Goal: Transaction & Acquisition: Purchase product/service

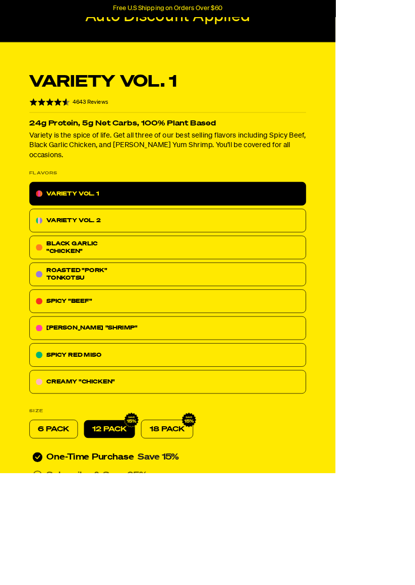
scroll to position [202, 0]
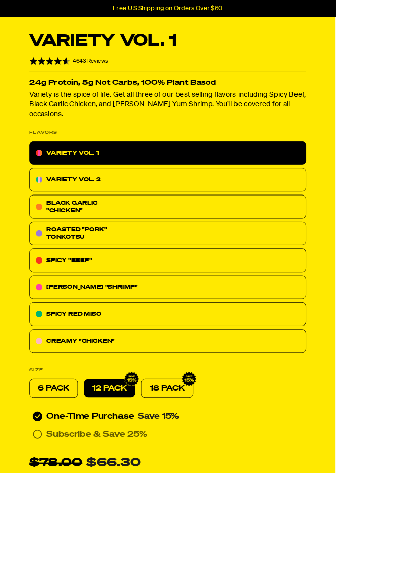
click at [75, 474] on p "6 PACK" at bounding box center [66, 480] width 39 height 12
radio input "true"
radio input "false"
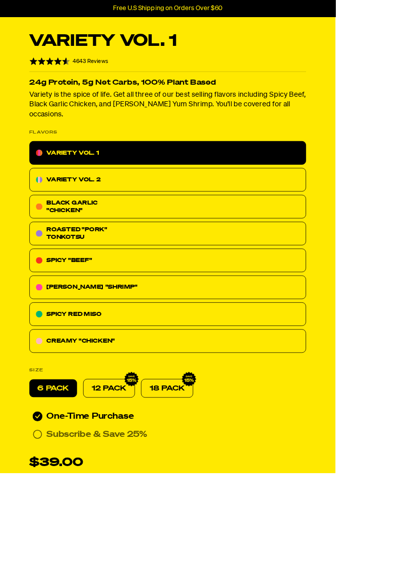
click at [142, 474] on p "12 PACK" at bounding box center [134, 480] width 43 height 12
radio input "false"
radio input "true"
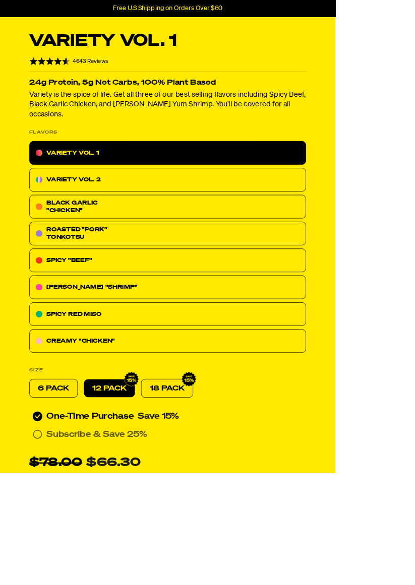
radio input "false"
radio input "true"
radio input "false"
radio input "true"
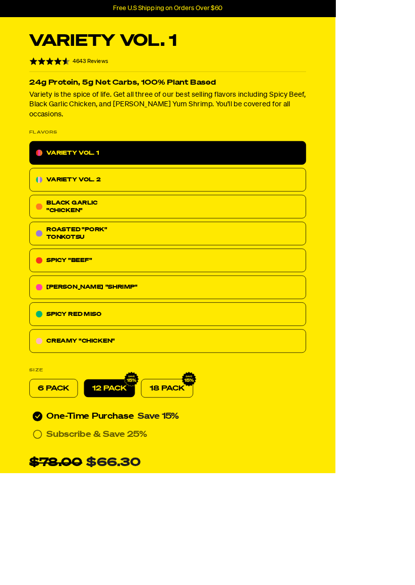
radio input "false"
radio input "true"
radio input "false"
radio input "true"
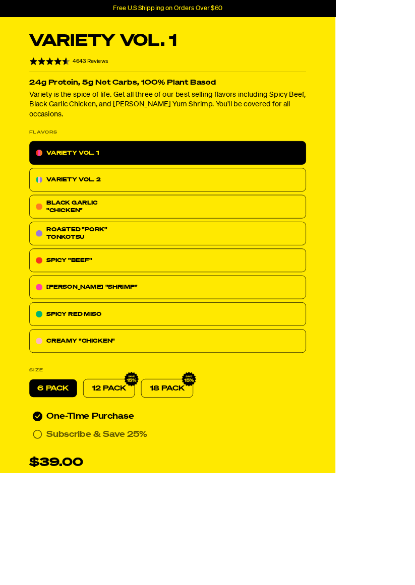
radio input "false"
radio input "true"
radio input "false"
radio input "true"
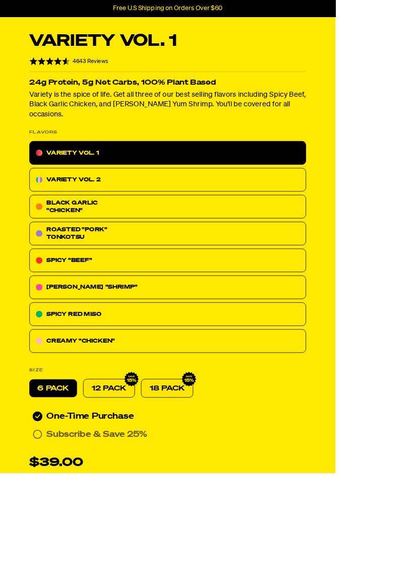
radio input "false"
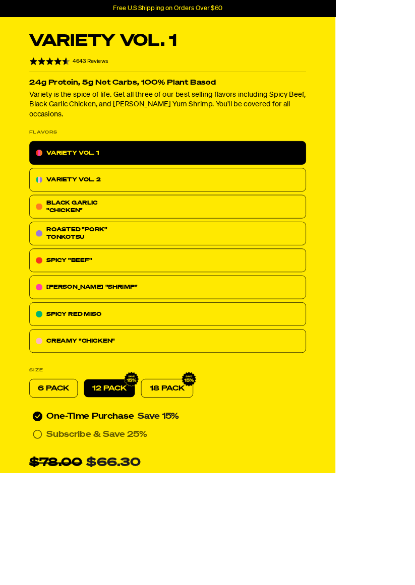
radio input "true"
radio input "false"
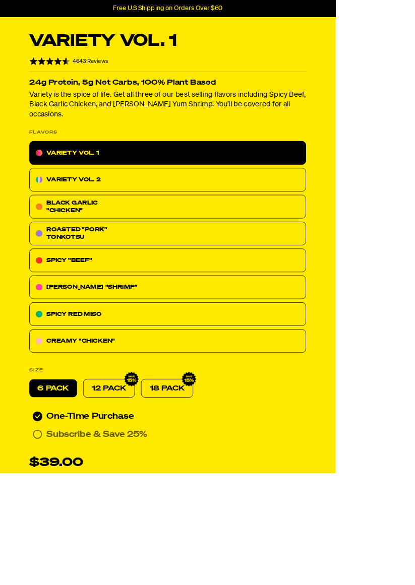
radio input "true"
radio input "false"
radio input "true"
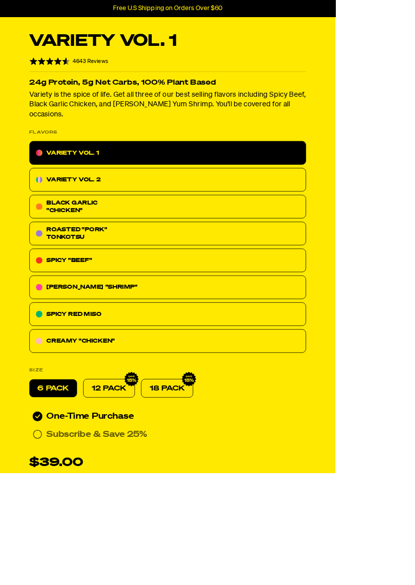
radio input "false"
click at [141, 474] on div "12 PACK" at bounding box center [135, 480] width 64 height 23
radio input "false"
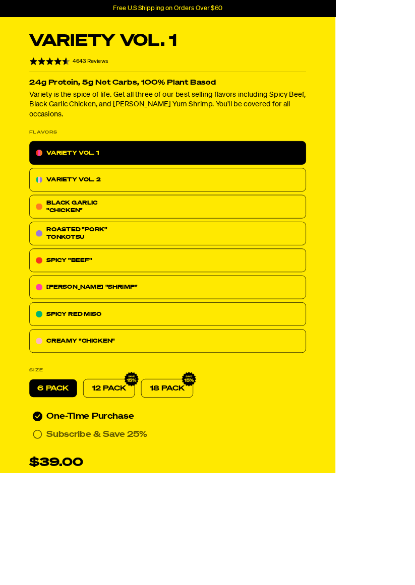
radio input "true"
radio input "false"
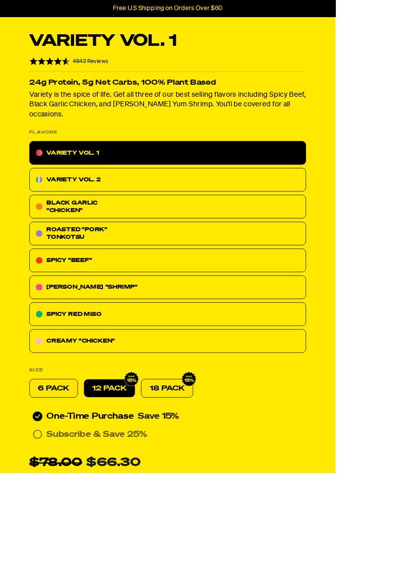
radio input "true"
radio input "false"
radio input "true"
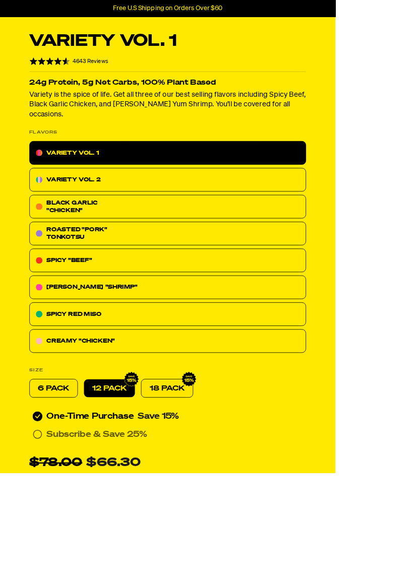
radio input "false"
radio input "true"
radio input "false"
radio input "true"
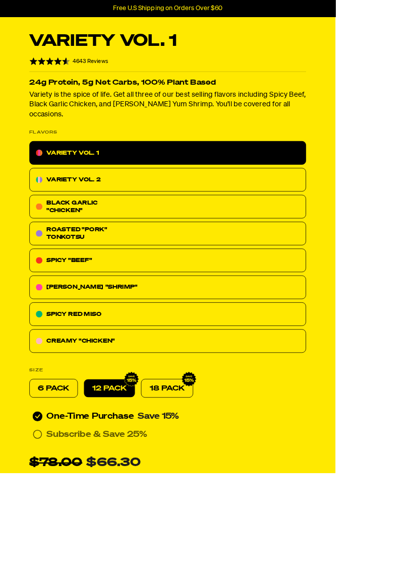
radio input "false"
radio input "true"
radio input "false"
radio input "true"
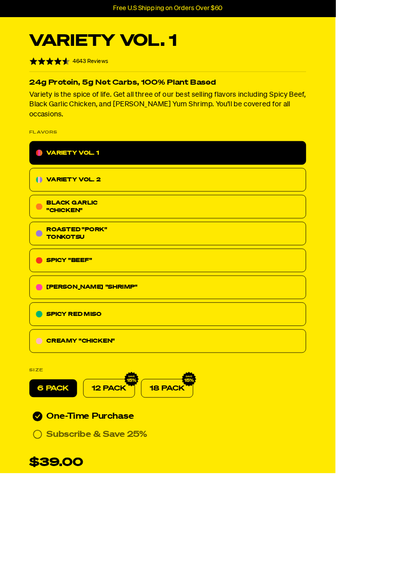
radio input "false"
radio input "true"
radio input "false"
radio input "true"
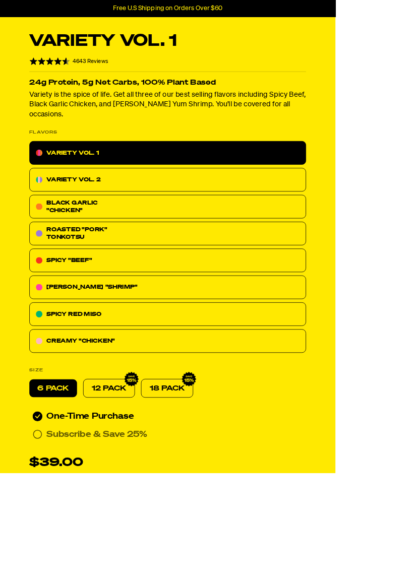
radio input "false"
radio input "true"
radio input "false"
radio input "true"
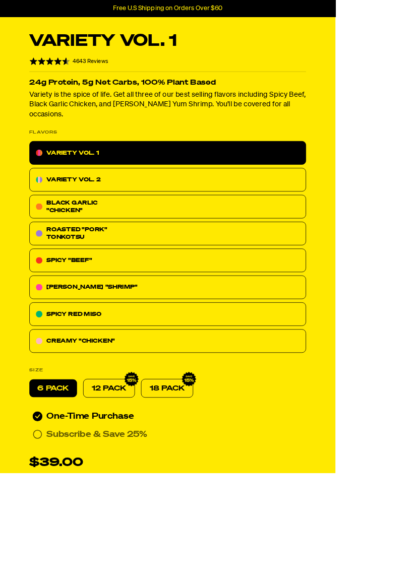
radio input "false"
radio input "true"
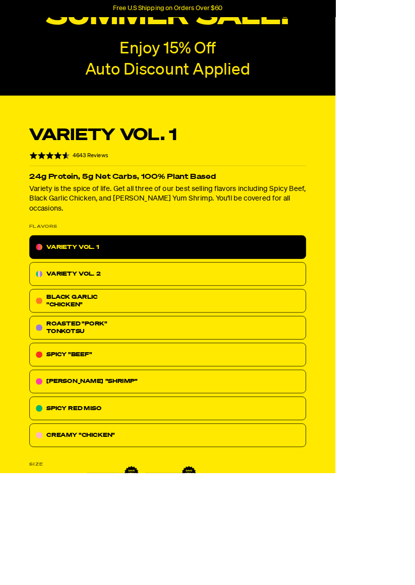
radio input "false"
radio input "true"
radio input "false"
radio input "true"
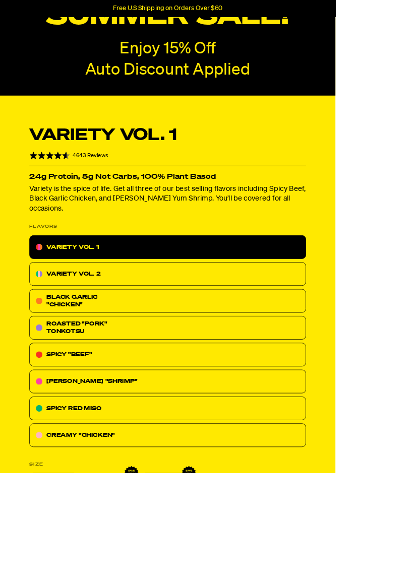
radio input "false"
radio input "true"
radio input "false"
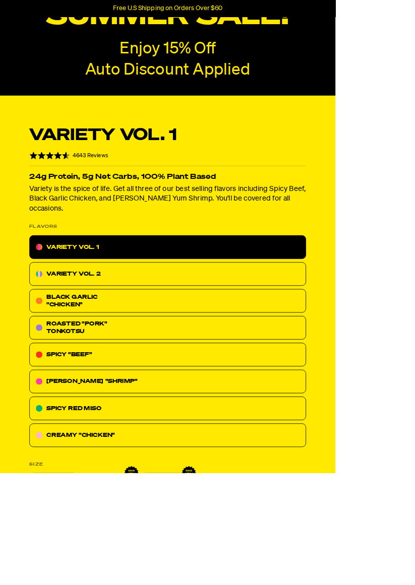
click at [108, 363] on div "BLACK GARLIC "CHICKEN"" at bounding box center [107, 372] width 101 height 18
radio input "true"
radio input "false"
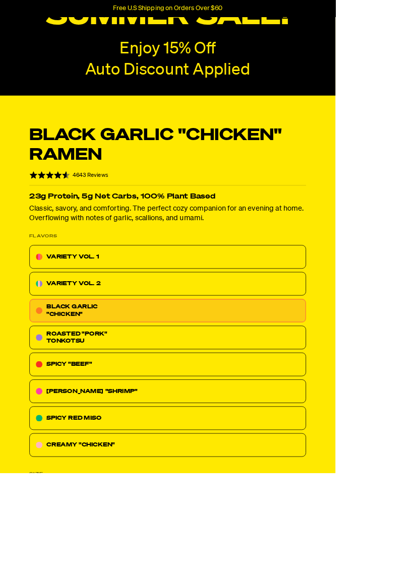
radio input "false"
radio input "true"
radio input "false"
radio input "true"
radio input "false"
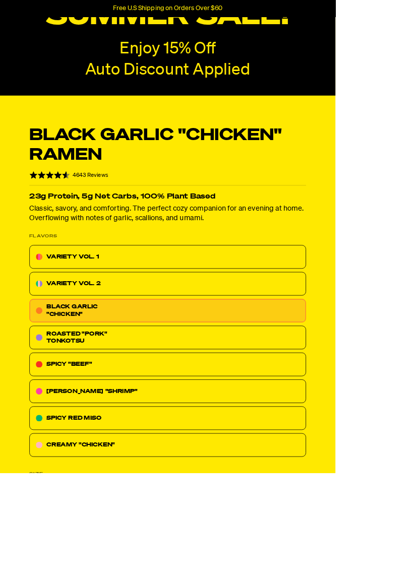
radio input "false"
radio input "true"
radio input "false"
radio input "true"
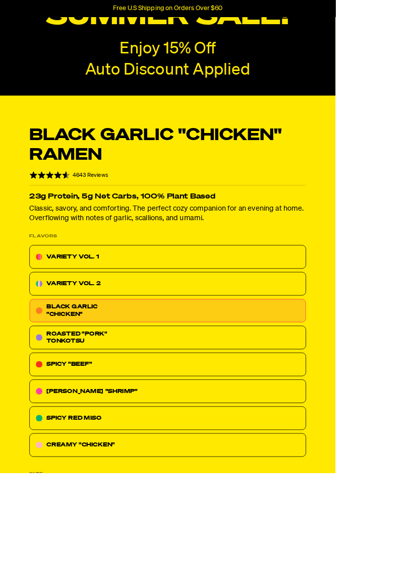
radio input "false"
radio input "true"
radio input "false"
radio input "true"
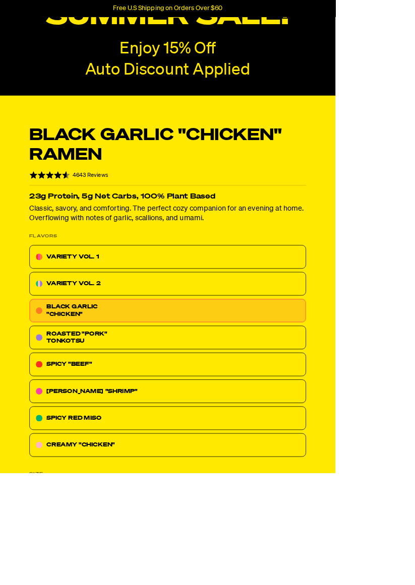
radio input "false"
radio input "true"
radio input "false"
radio input "true"
radio input "false"
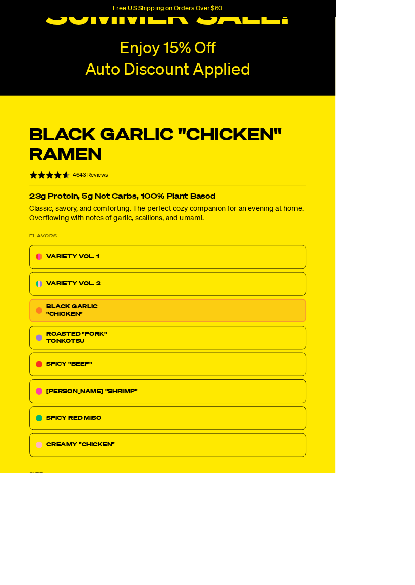
radio input "true"
click at [146, 462] on div "SPICY "BEEF"" at bounding box center [207, 451] width 342 height 29
radio input "true"
radio input "false"
radio input "true"
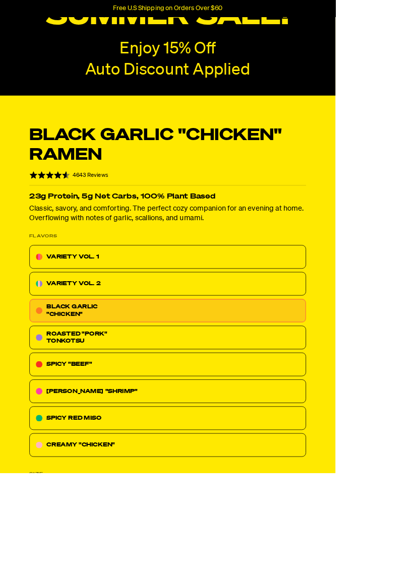
radio input "false"
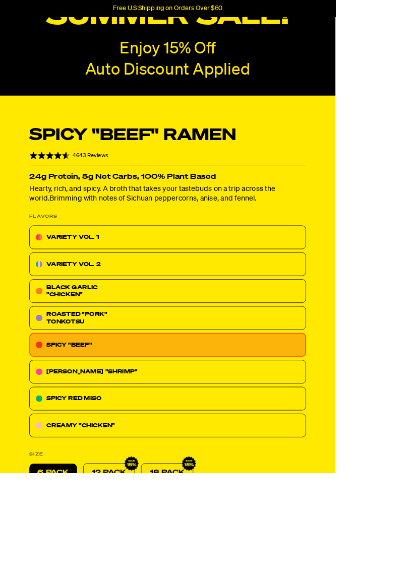
radio input "true"
radio input "false"
radio input "true"
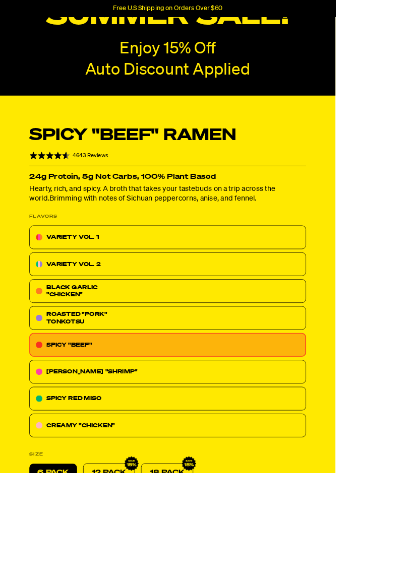
radio input "false"
radio input "true"
radio input "false"
click at [158, 465] on div "TOM YUM "SHRIMP"" at bounding box center [207, 460] width 342 height 29
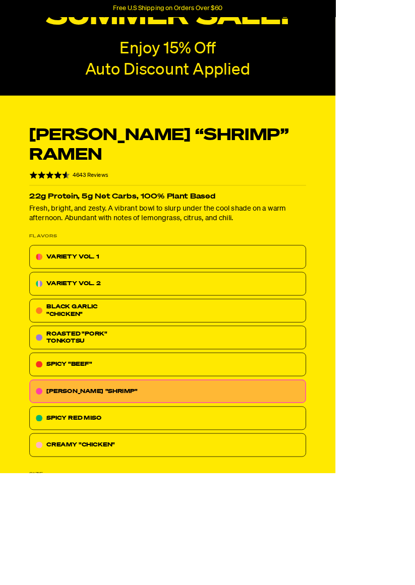
radio input "true"
radio input "false"
radio input "true"
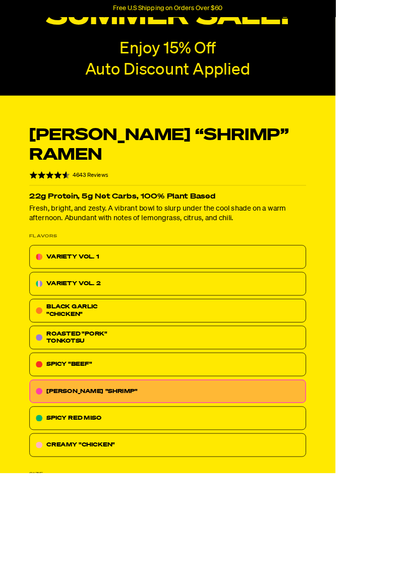
radio input "false"
radio input "true"
radio input "false"
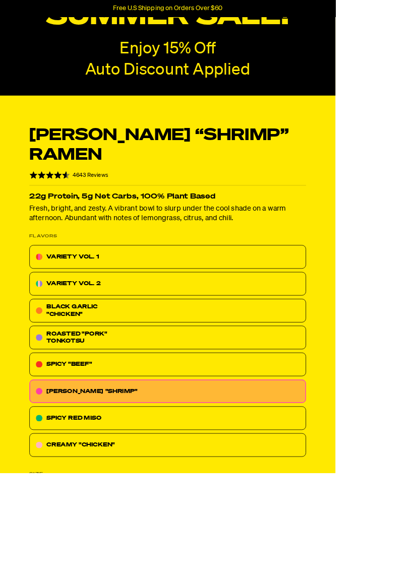
radio input "true"
radio input "false"
radio input "true"
radio input "false"
radio input "true"
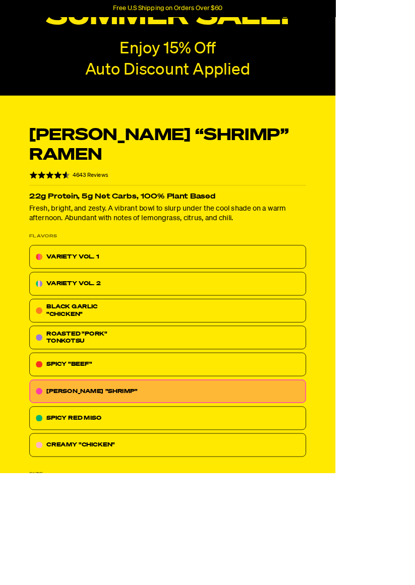
radio input "false"
radio input "true"
radio input "false"
radio input "true"
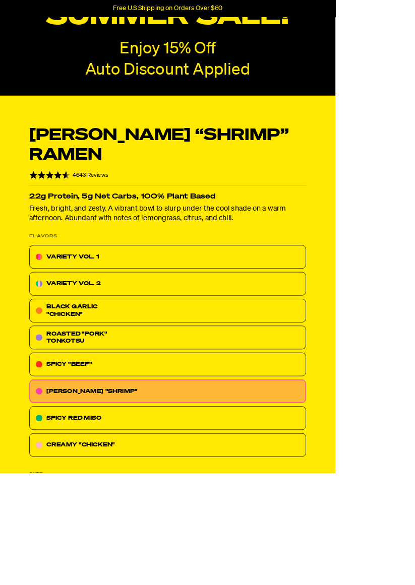
radio input "false"
radio input "true"
radio input "false"
radio input "true"
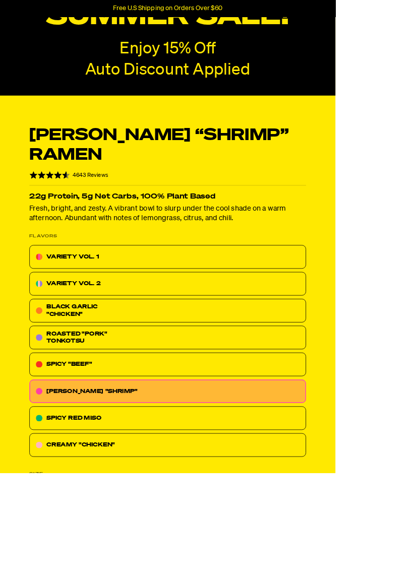
radio input "false"
radio input "true"
radio input "false"
radio input "true"
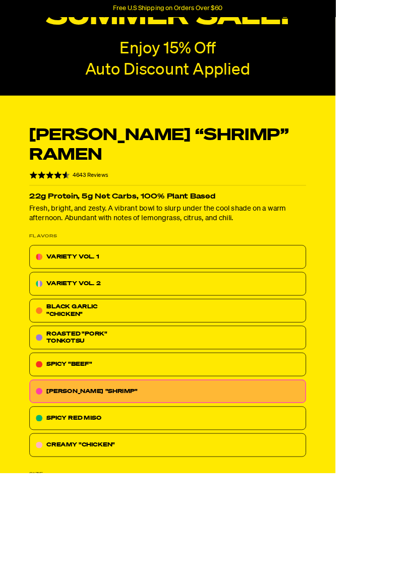
radio input "false"
radio input "true"
radio input "false"
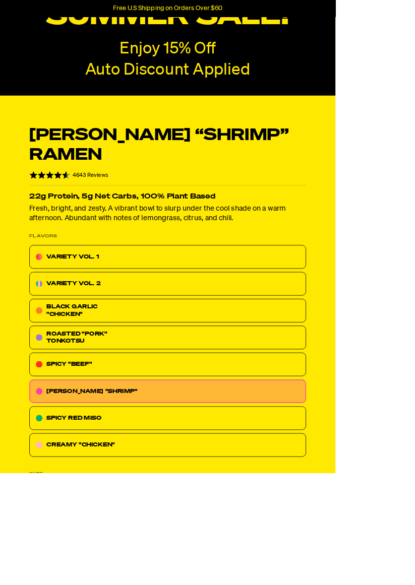
radio input "true"
radio input "false"
radio input "true"
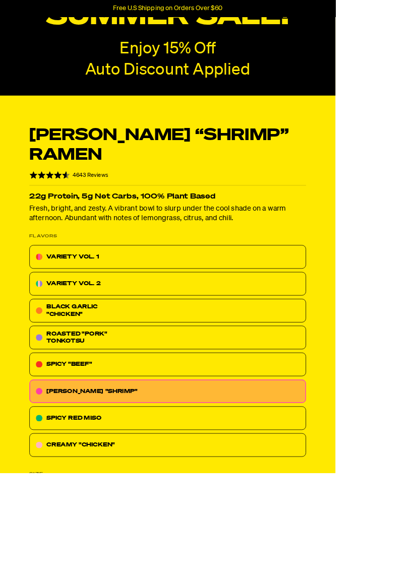
radio input "false"
radio input "true"
radio input "false"
radio input "true"
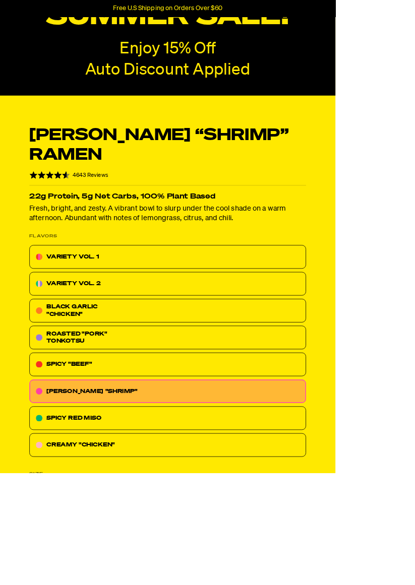
radio input "false"
radio input "true"
radio input "false"
radio input "true"
radio input "false"
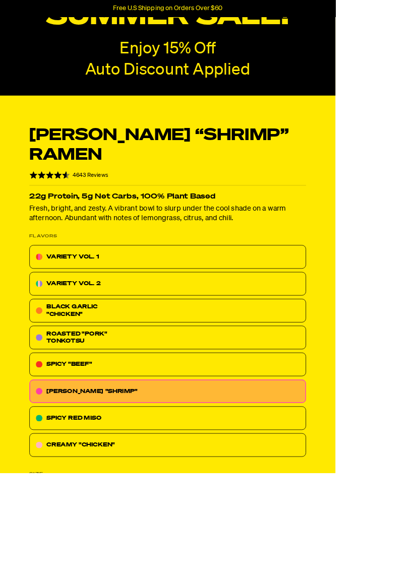
scroll to position [823, 0]
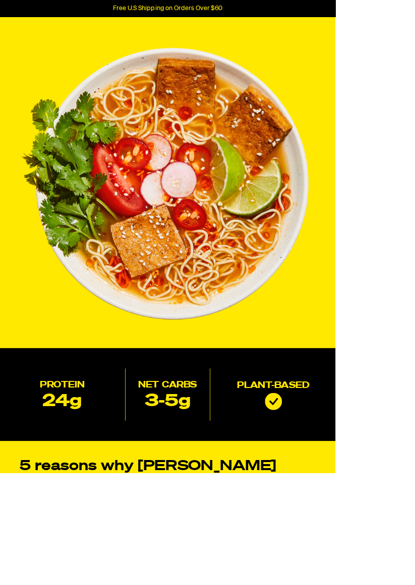
radio input "false"
radio input "true"
radio input "false"
radio input "true"
radio input "false"
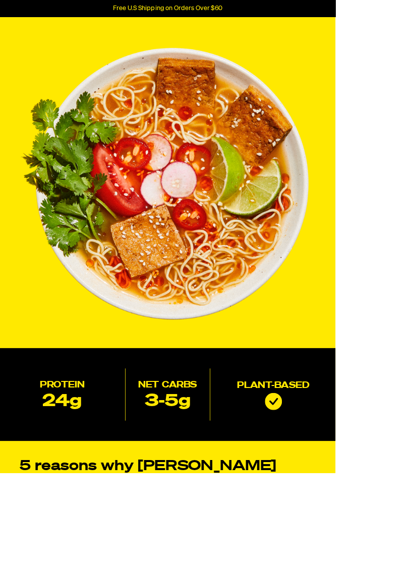
radio input "true"
radio input "false"
radio input "true"
radio input "false"
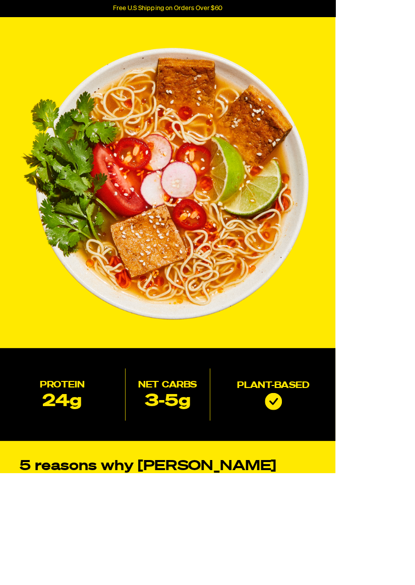
radio input "true"
radio input "false"
radio input "true"
radio input "false"
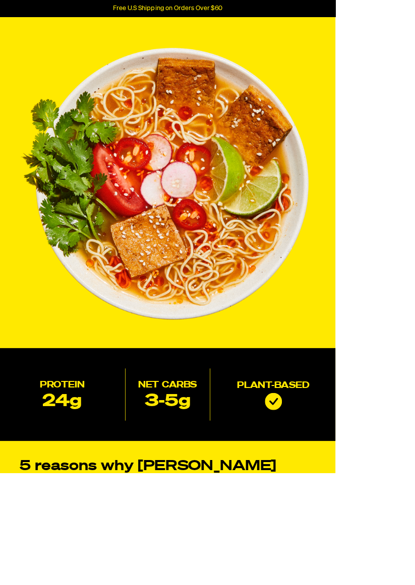
radio input "false"
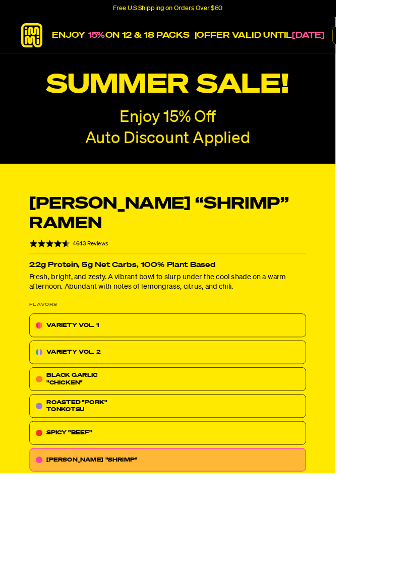
radio input "false"
radio input "true"
radio input "false"
radio input "true"
radio input "false"
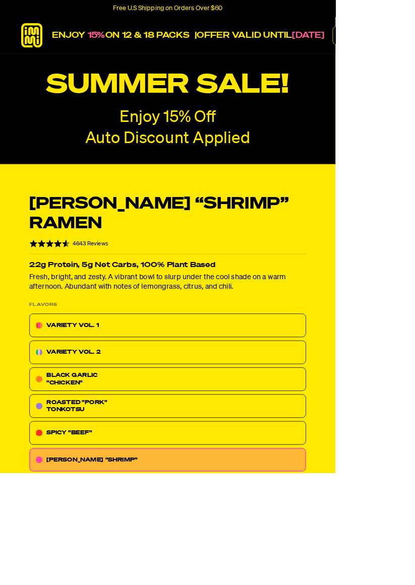
radio input "true"
radio input "false"
radio input "true"
radio input "false"
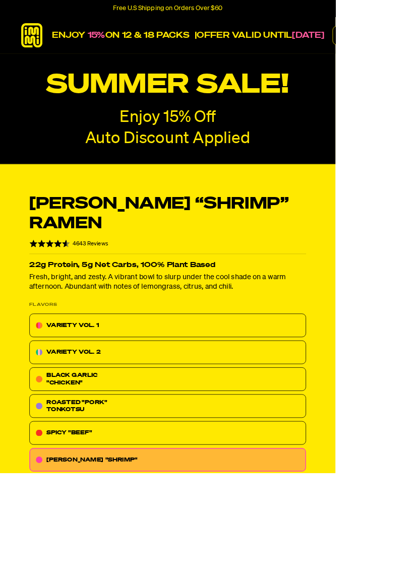
radio input "false"
radio input "true"
radio input "false"
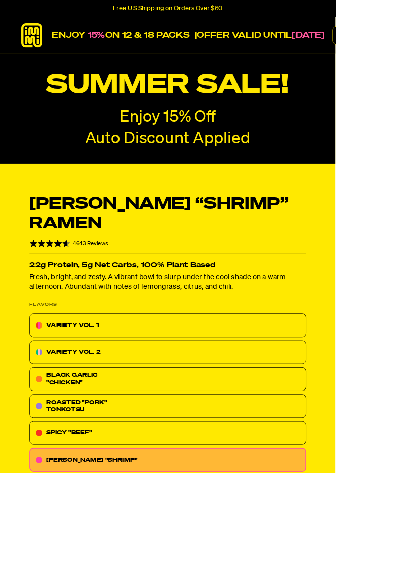
radio input "true"
radio input "false"
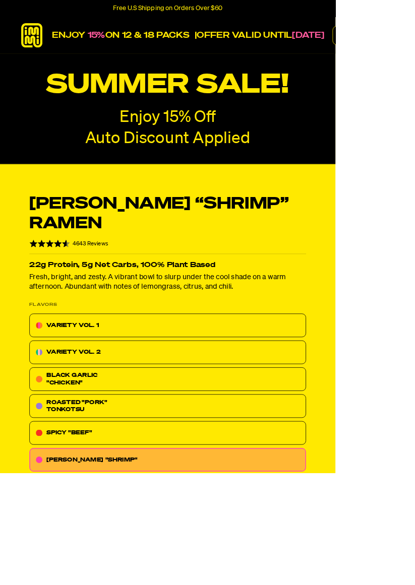
radio input "true"
radio input "false"
radio input "true"
radio input "false"
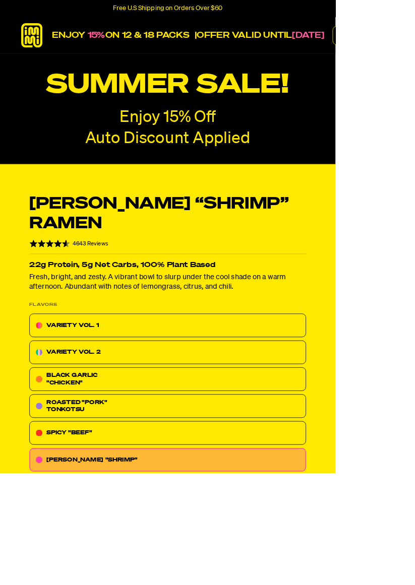
radio input "false"
radio input "true"
radio input "false"
radio input "true"
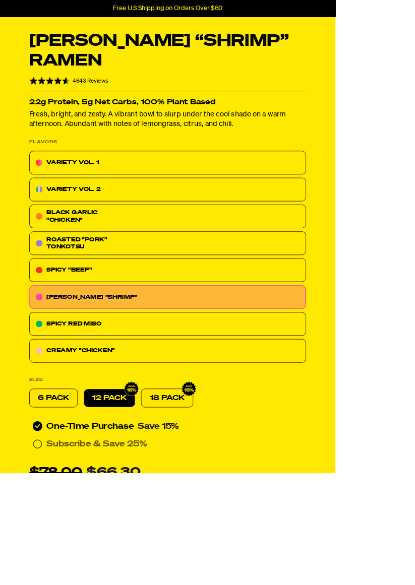
click at [223, 486] on p "18 PACK" at bounding box center [206, 492] width 43 height 12
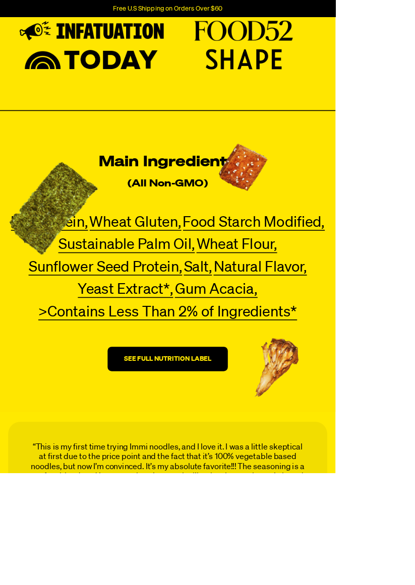
scroll to position [3570, 0]
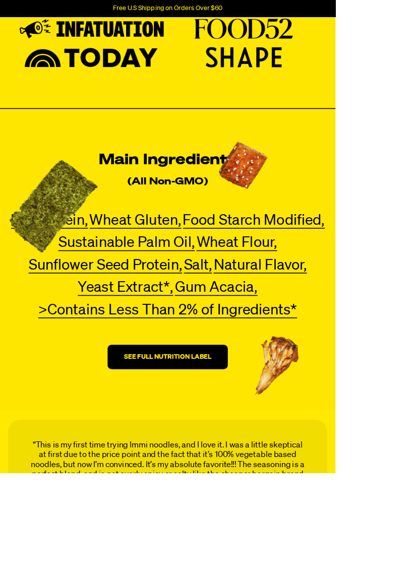
click at [233, 434] on button "SEE FULL NUTRITION LABEL" at bounding box center [207, 442] width 149 height 30
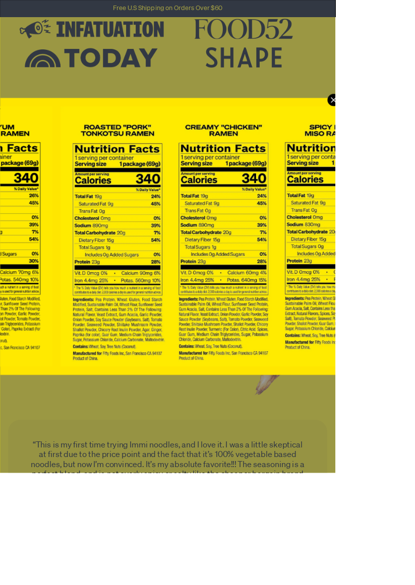
scroll to position [0, 313]
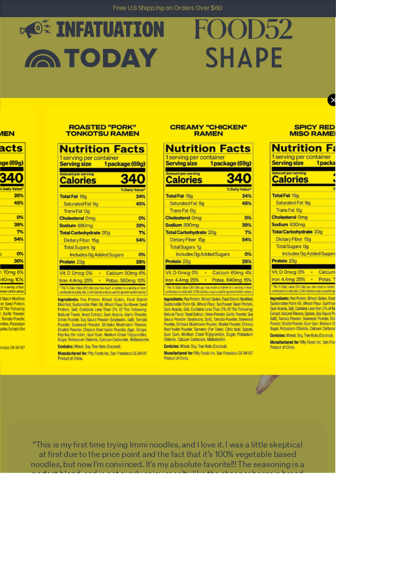
click at [414, 216] on html "Accessibility Screen-Reader Guide, Feedback, and Issue Reporting | New window U…" at bounding box center [207, 118] width 415 height 7376
click at [412, 131] on icon "Modal" at bounding box center [412, 123] width 15 height 15
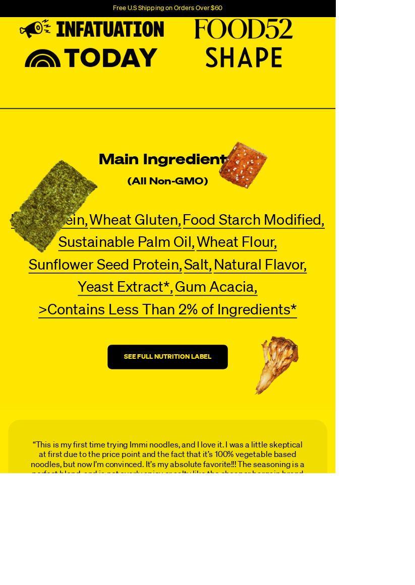
click at [412, 222] on div "(All Non-GMO)" at bounding box center [207, 237] width 415 height 51
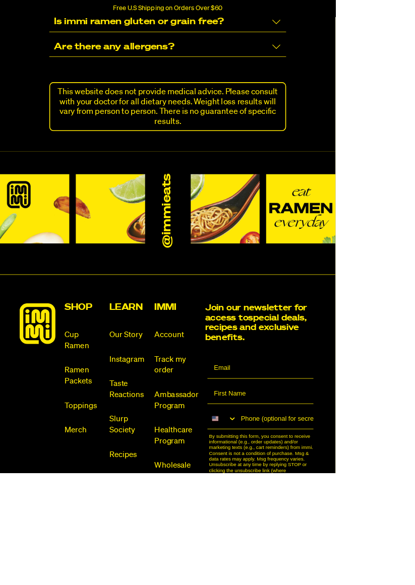
scroll to position [6637, 0]
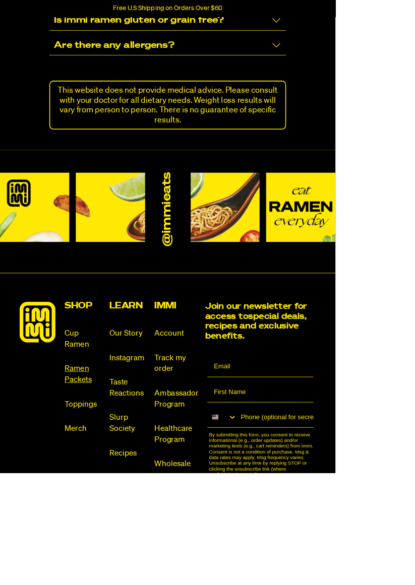
click at [101, 450] on link "Ramen Packets" at bounding box center [103, 463] width 47 height 27
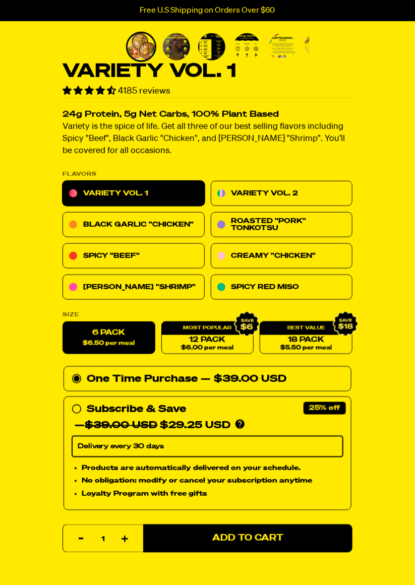
scroll to position [242, 0]
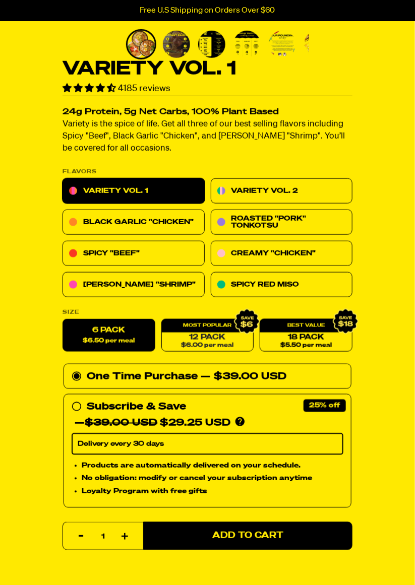
click at [210, 336] on link "12 Pack $6.00 per meal" at bounding box center [207, 335] width 93 height 33
radio input "false"
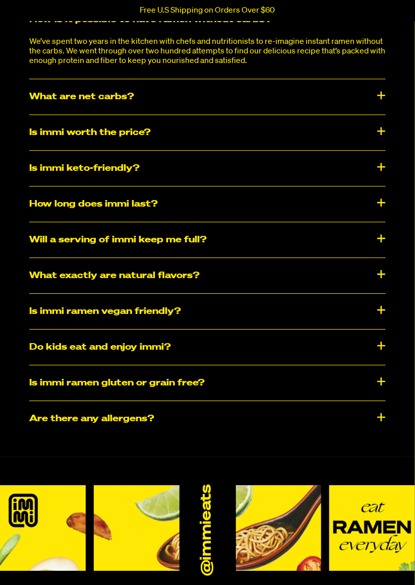
scroll to position [5887, 0]
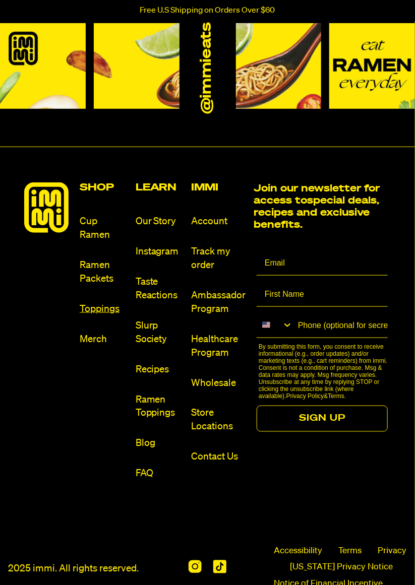
click at [109, 316] on link "Toppings" at bounding box center [103, 309] width 47 height 14
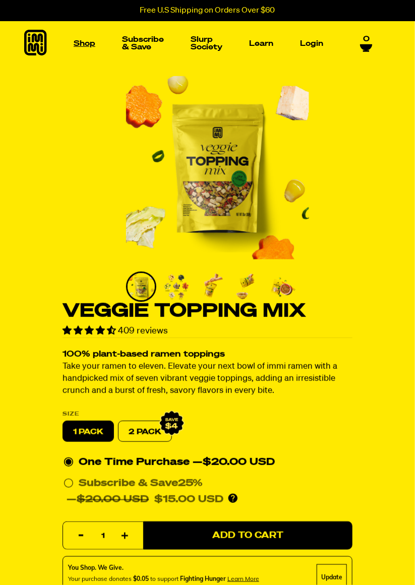
click at [88, 41] on link "Shop" at bounding box center [85, 44] width 30 height 16
click at [269, 135] on img "Main navigation" at bounding box center [258, 119] width 69 height 69
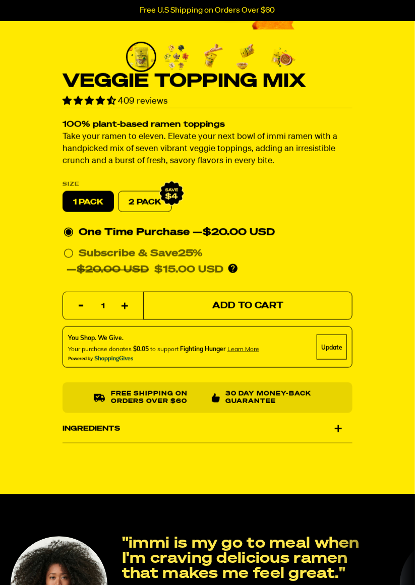
click at [252, 303] on span "Add to Cart" at bounding box center [247, 306] width 71 height 9
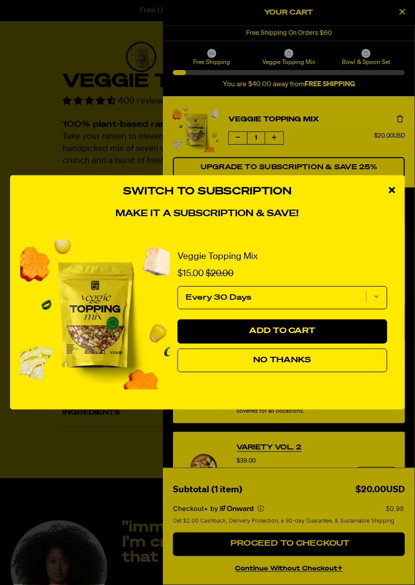
click at [294, 364] on span "No Thanks" at bounding box center [282, 360] width 58 height 8
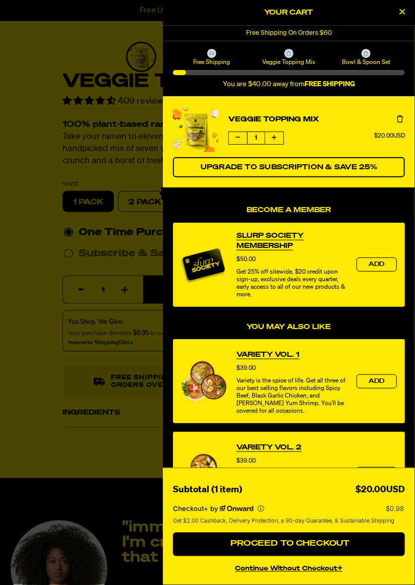
click at [295, 575] on button "continue without Checkout+" at bounding box center [289, 568] width 232 height 15
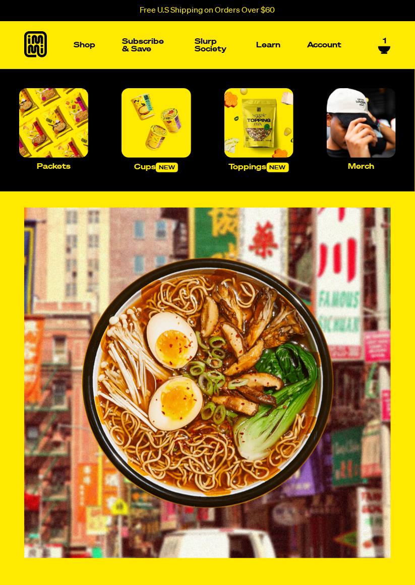
click at [83, 46] on p "Shop" at bounding box center [85, 45] width 22 height 8
click at [51, 138] on img "Main navigation" at bounding box center [53, 122] width 69 height 69
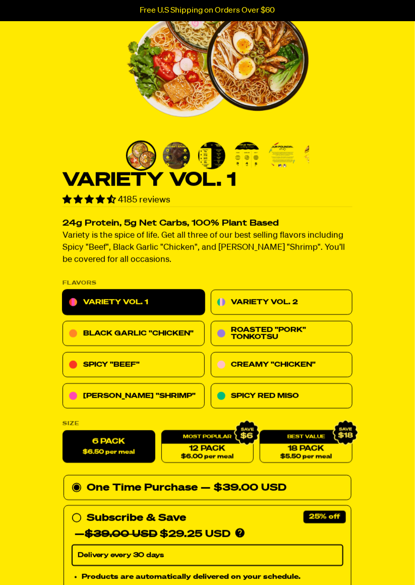
scroll to position [136, 0]
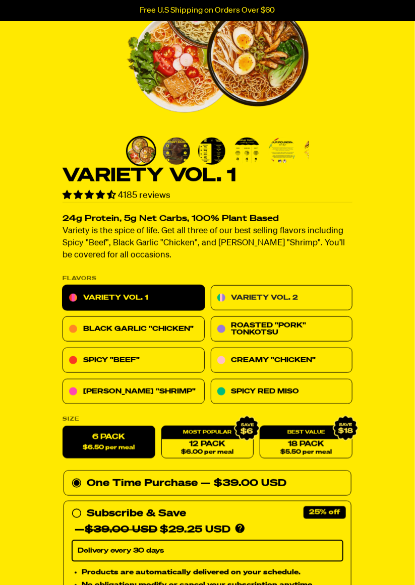
click at [289, 295] on link "Variety Vol. 2" at bounding box center [282, 297] width 142 height 25
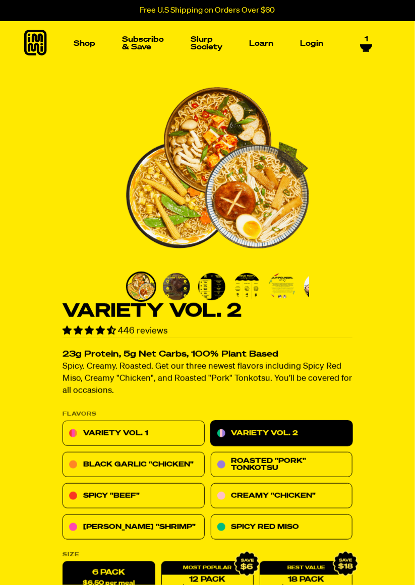
scroll to position [211, 0]
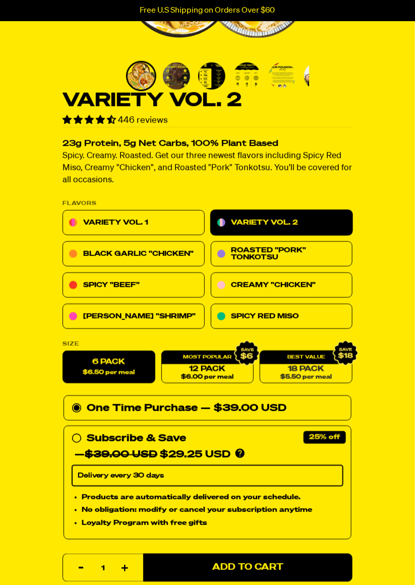
click at [315, 366] on link "18 Pack $5.50 per meal" at bounding box center [306, 367] width 93 height 33
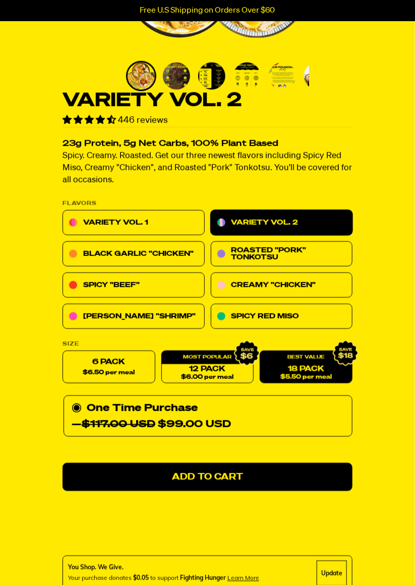
click at [126, 364] on label "6 Pack $6.50 per meal" at bounding box center [109, 367] width 93 height 33
click at [63, 351] on input "6 Pack $6.50 per meal" at bounding box center [63, 351] width 1 height 1
radio input "true"
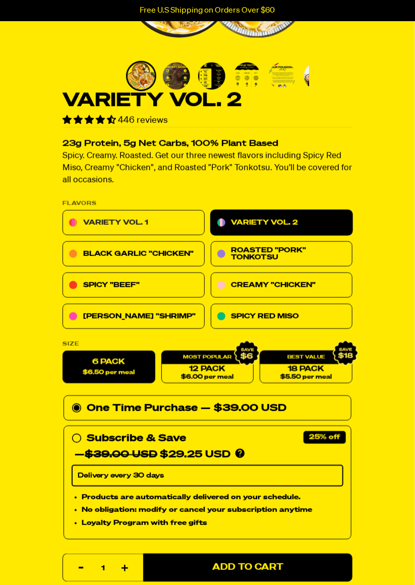
click at [164, 222] on link "Variety Vol. 1" at bounding box center [134, 222] width 142 height 25
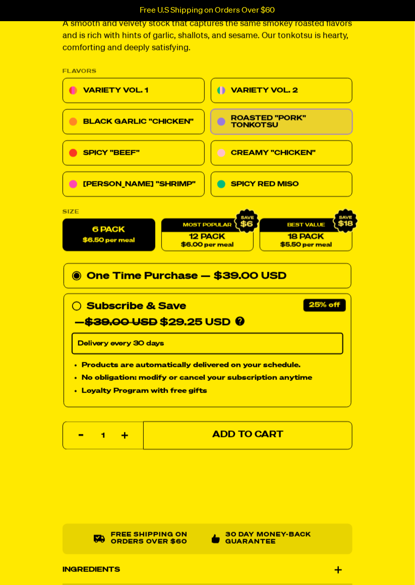
click at [275, 428] on button "Add to Cart" at bounding box center [247, 436] width 209 height 28
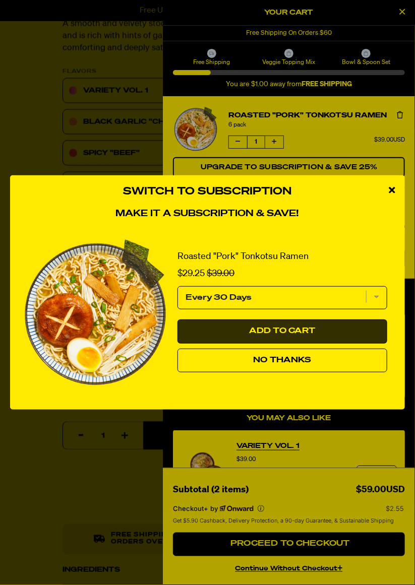
click at [320, 344] on button "Add to Cart" at bounding box center [282, 332] width 210 height 24
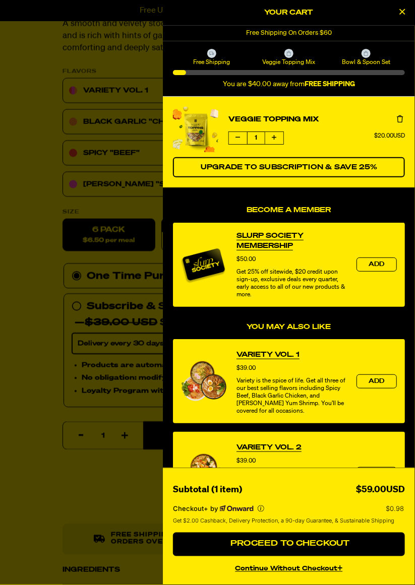
select select "Every 30 Days"
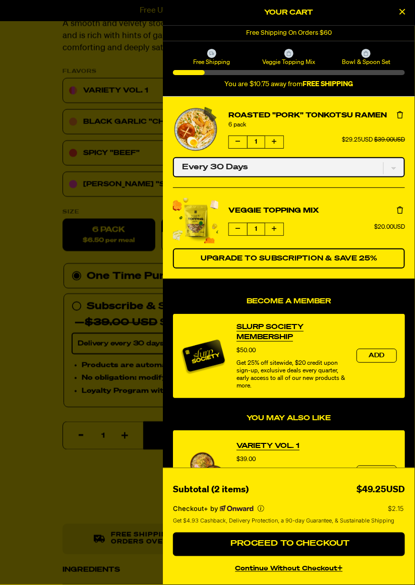
click at [396, 168] on select "One-time only Every 30 Days" at bounding box center [289, 167] width 232 height 20
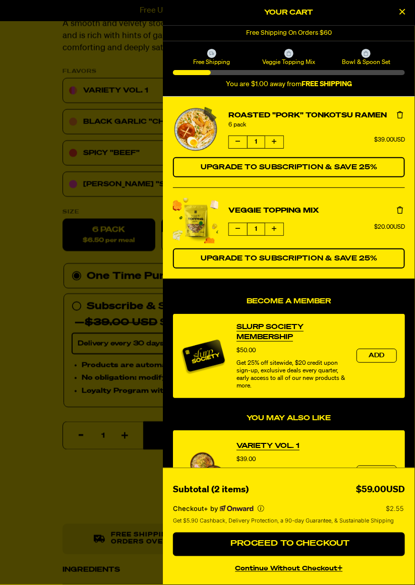
click at [404, 15] on icon "Close Cart" at bounding box center [403, 11] width 6 height 9
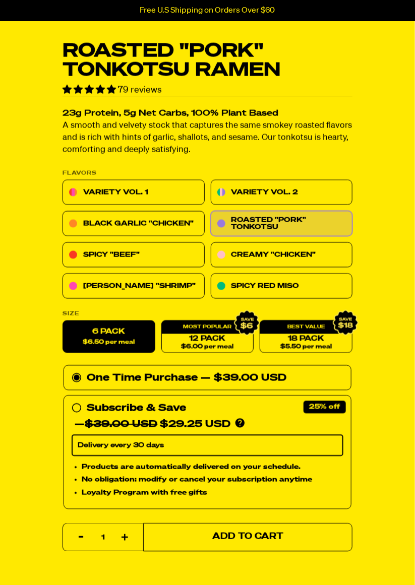
scroll to position [330, 0]
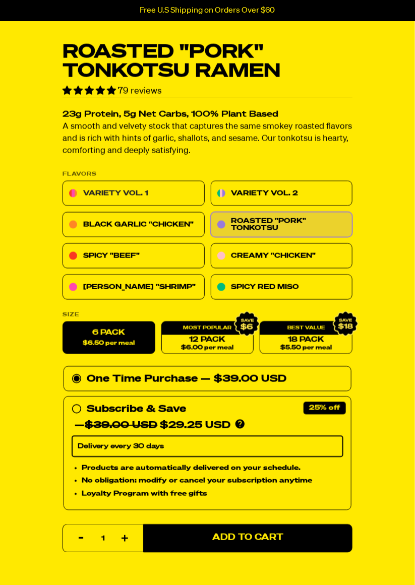
click at [160, 192] on link "Variety Vol. 1" at bounding box center [134, 193] width 142 height 25
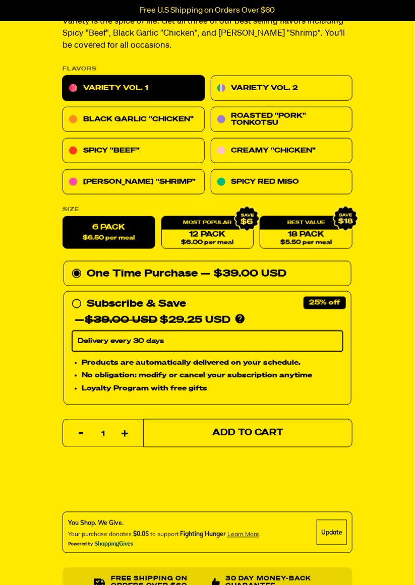
click at [261, 438] on button "Add to Cart" at bounding box center [247, 433] width 209 height 28
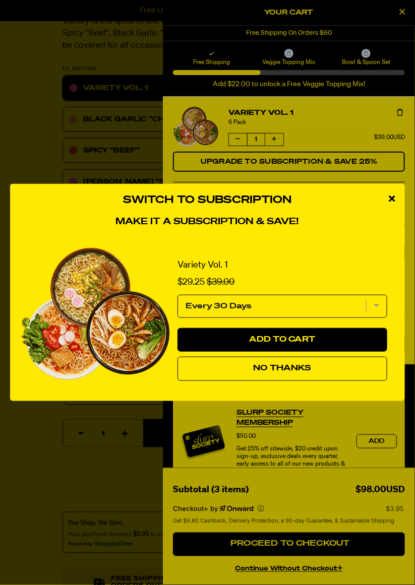
click at [300, 381] on button "No Thanks" at bounding box center [282, 369] width 210 height 24
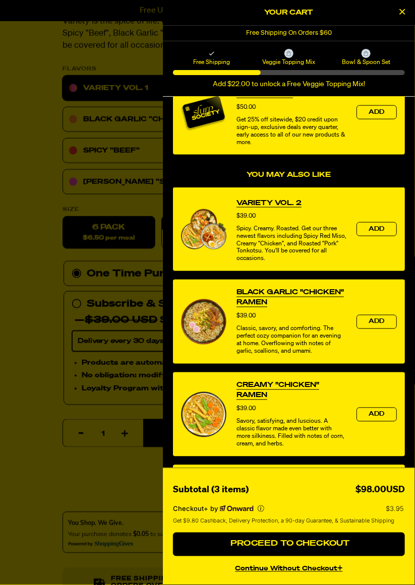
scroll to position [378, 0]
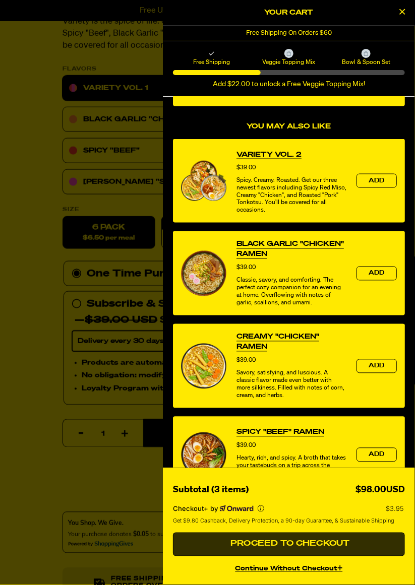
click at [307, 548] on span "Proceed to Checkout" at bounding box center [289, 544] width 122 height 8
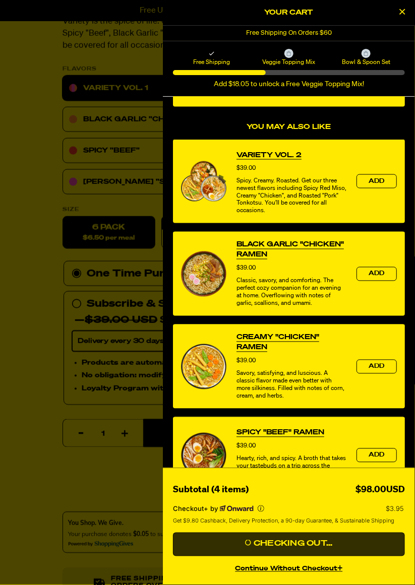
scroll to position [378, 0]
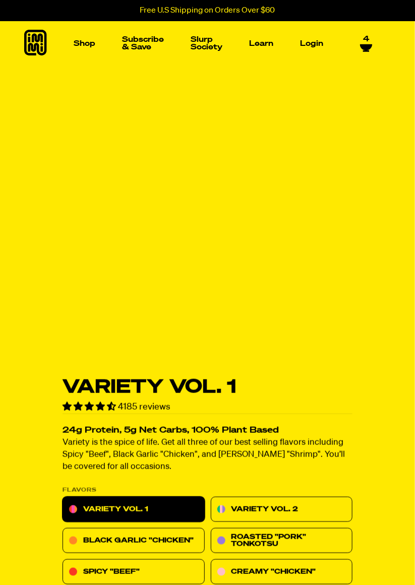
click at [366, 49] on div "4" at bounding box center [359, 43] width 25 height 17
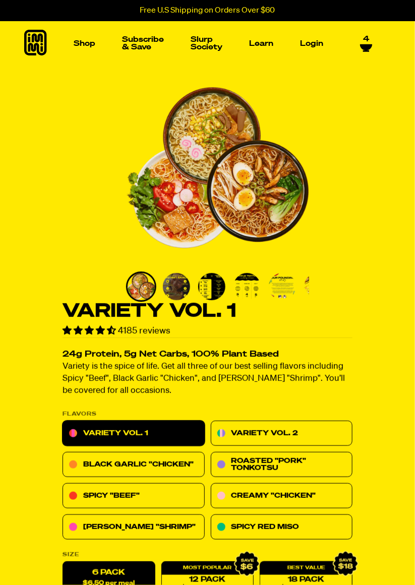
click at [362, 45] on icon at bounding box center [366, 47] width 12 height 6
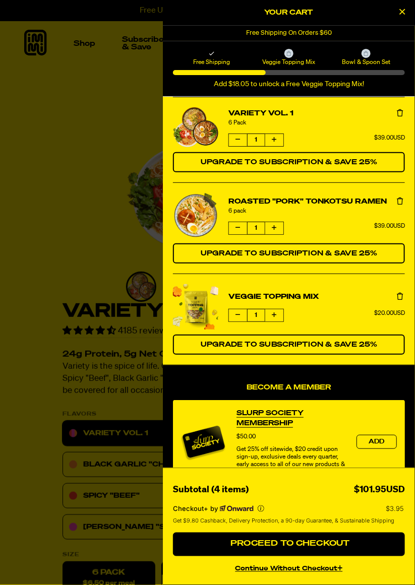
click at [399, 198] on icon "product" at bounding box center [400, 201] width 6 height 7
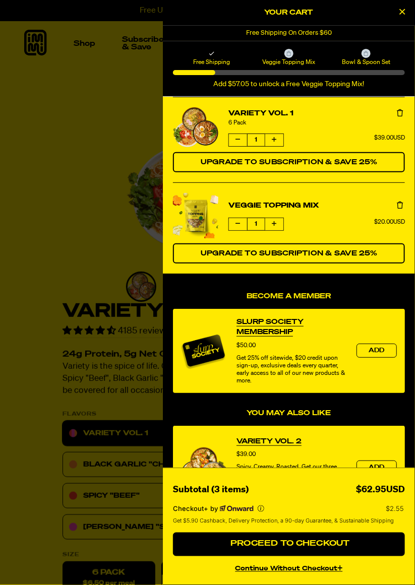
click at [404, 13] on icon "Close Cart" at bounding box center [403, 11] width 6 height 9
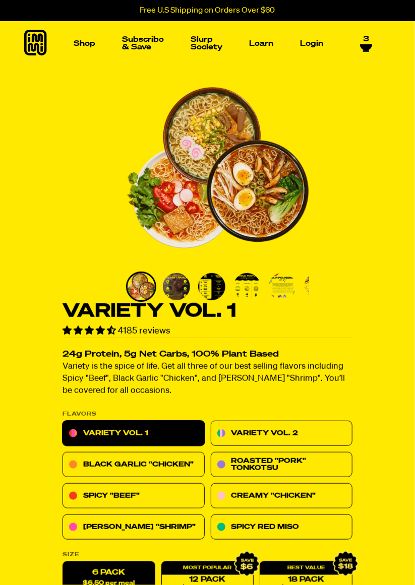
click at [370, 44] on icon at bounding box center [366, 47] width 12 height 6
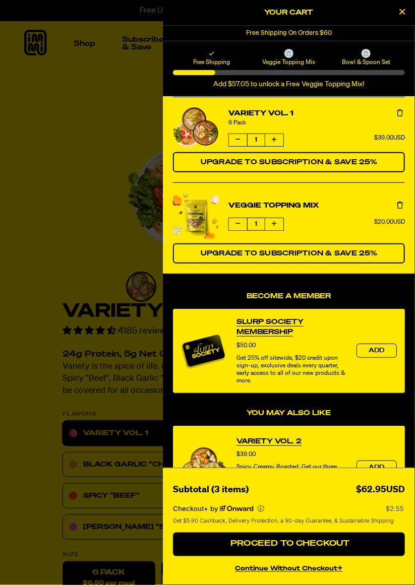
click at [404, 13] on icon "Close Cart" at bounding box center [403, 11] width 6 height 9
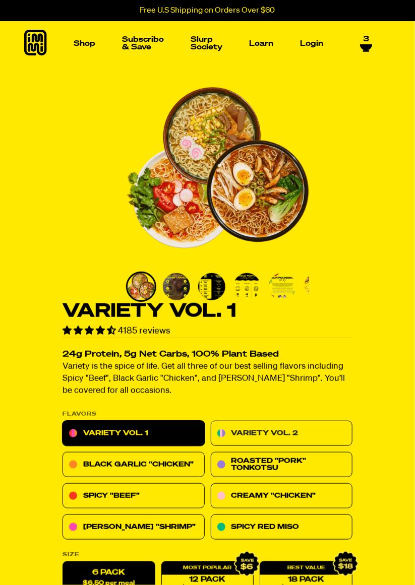
click at [284, 436] on link "Variety Vol. 2" at bounding box center [282, 433] width 142 height 25
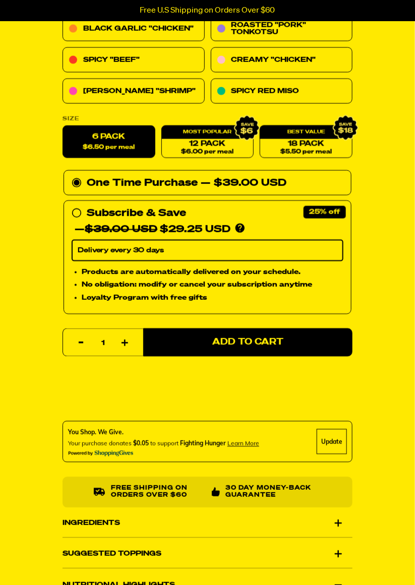
scroll to position [437, 0]
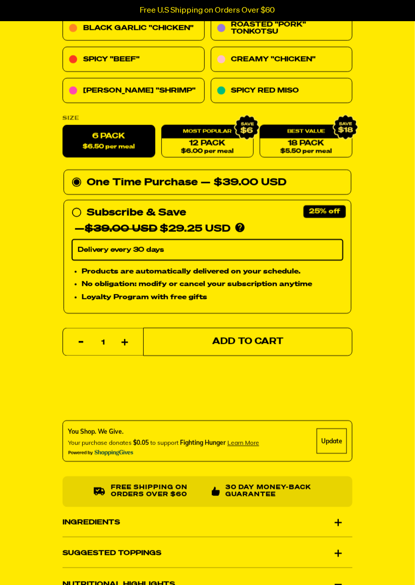
click at [247, 340] on span "Add to Cart" at bounding box center [247, 342] width 71 height 9
